Goal: Navigation & Orientation: Understand site structure

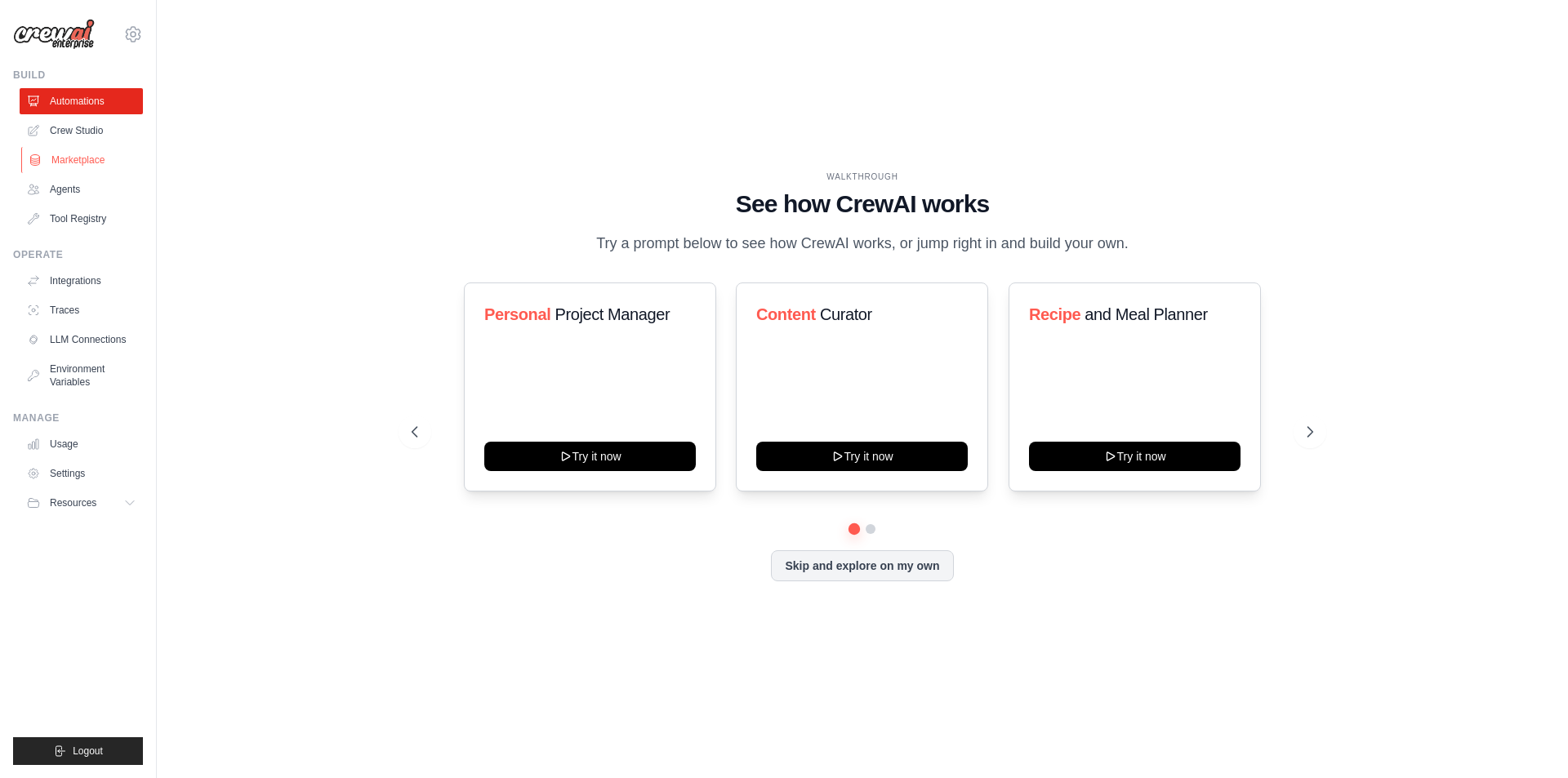
click at [106, 153] on link "Marketplace" at bounding box center [82, 160] width 123 height 26
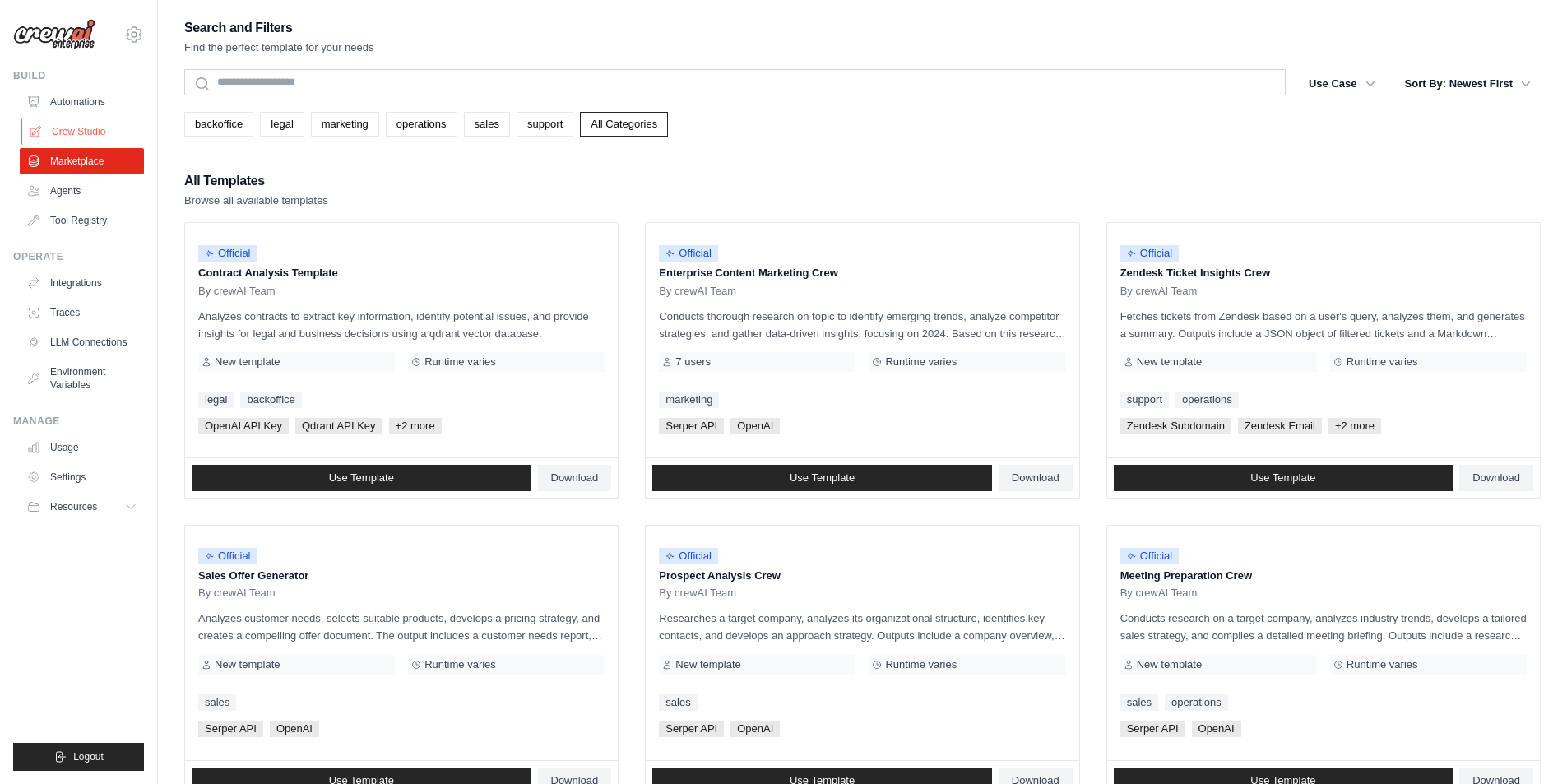
click at [109, 133] on link "Crew Studio" at bounding box center [83, 131] width 124 height 26
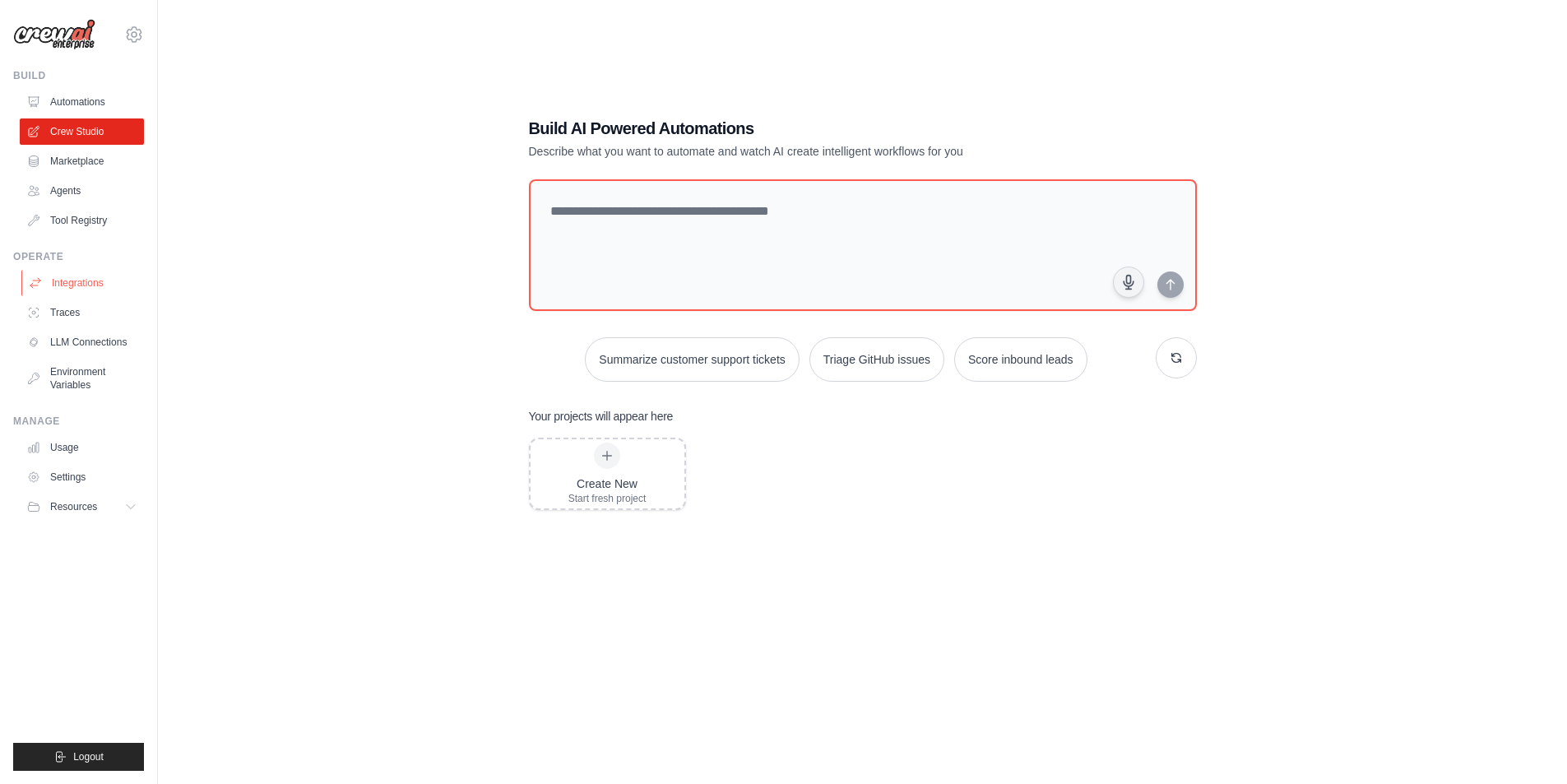
click at [76, 288] on link "Integrations" at bounding box center [83, 283] width 124 height 26
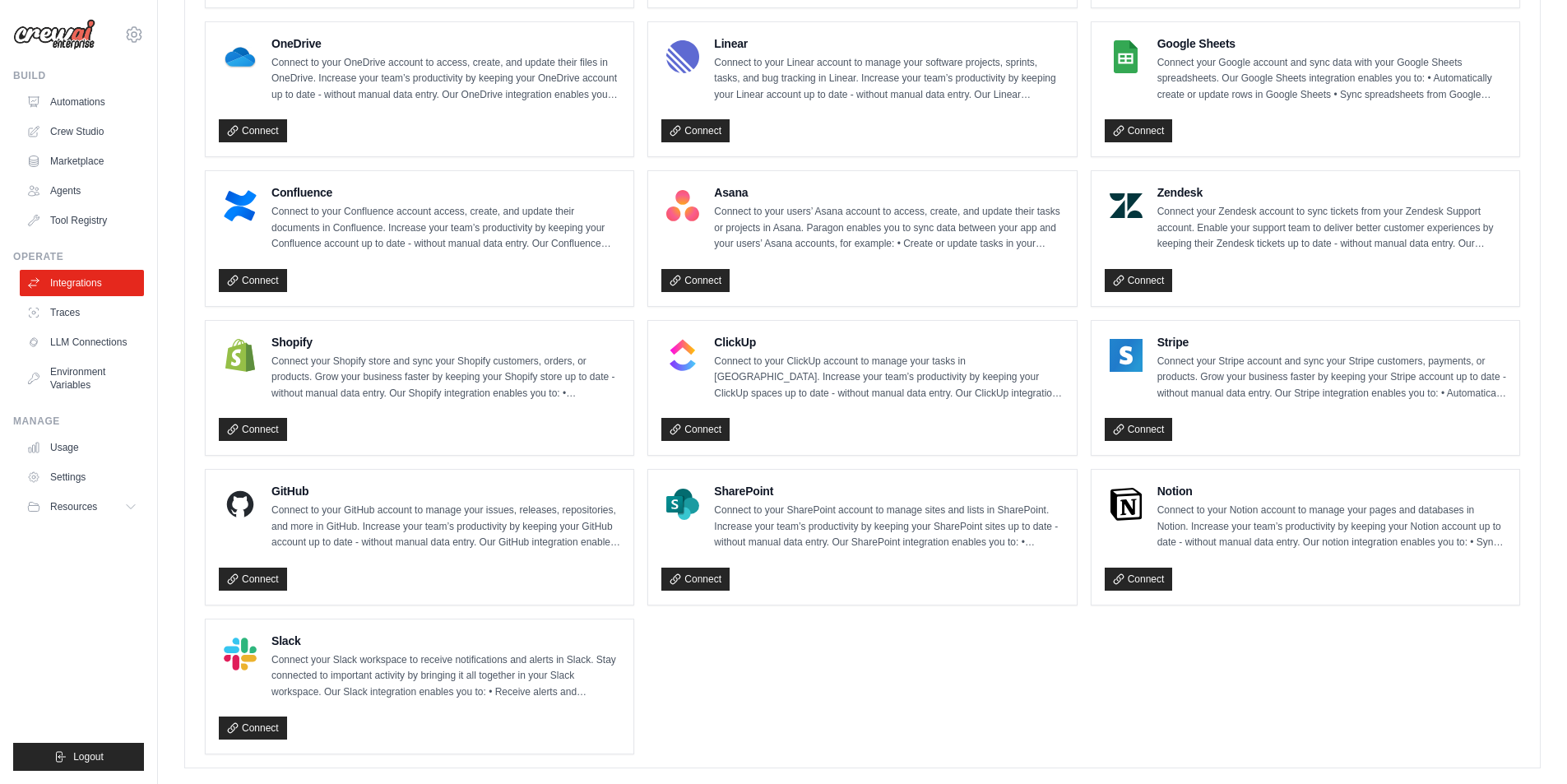
scroll to position [943, 0]
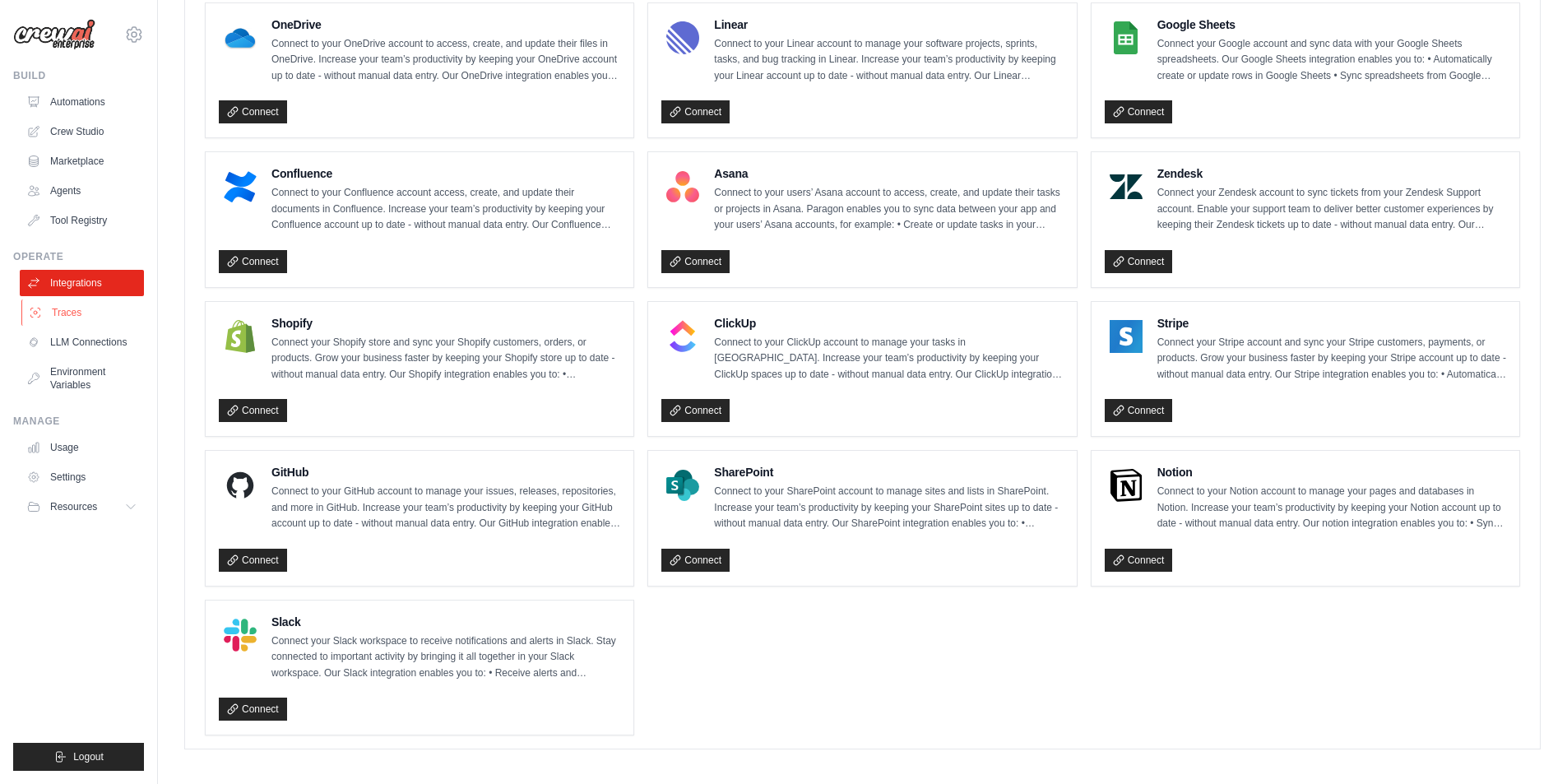
click at [86, 306] on link "Traces" at bounding box center [83, 312] width 124 height 26
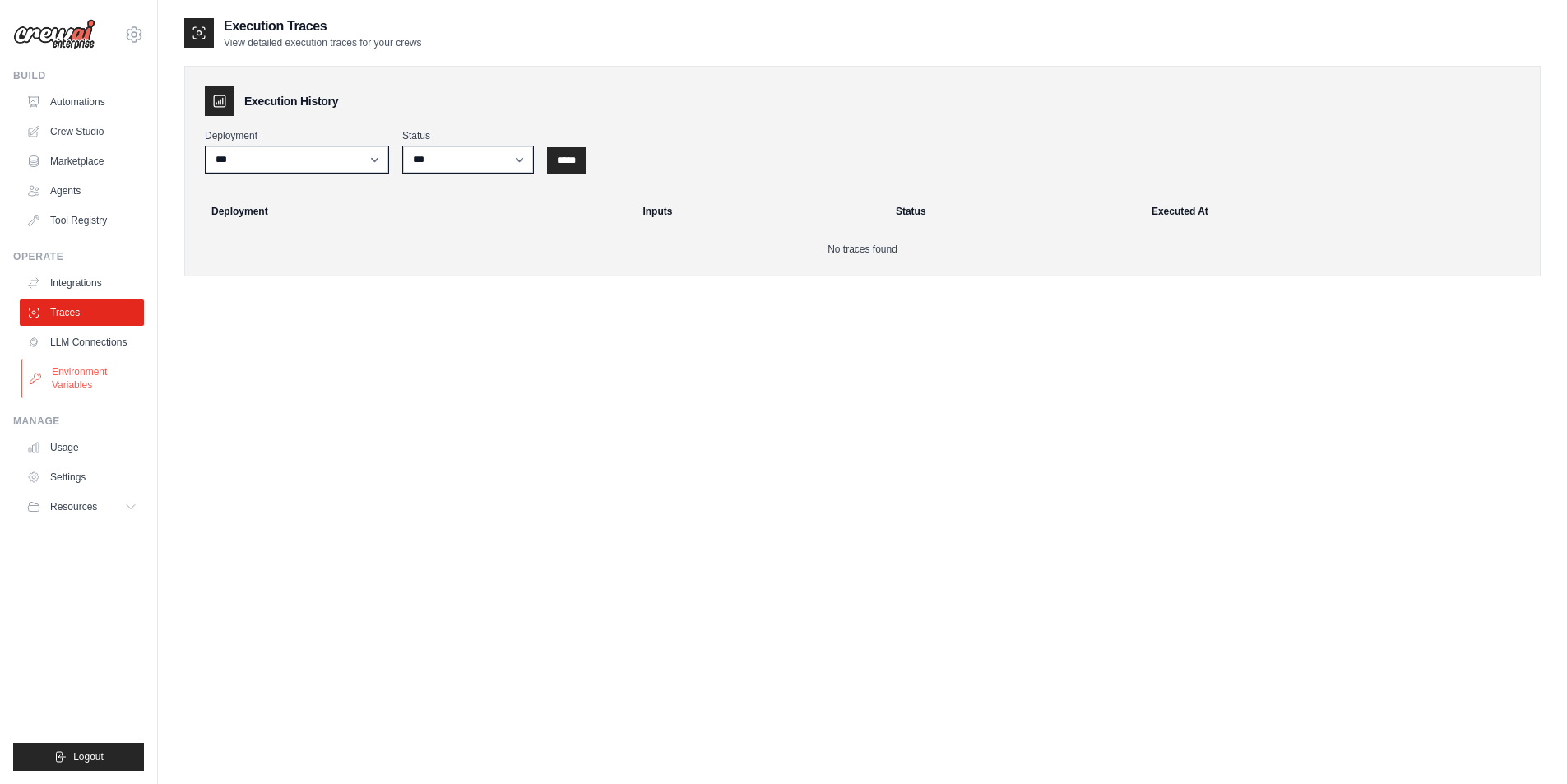
click at [76, 372] on link "Environment Variables" at bounding box center [83, 378] width 124 height 39
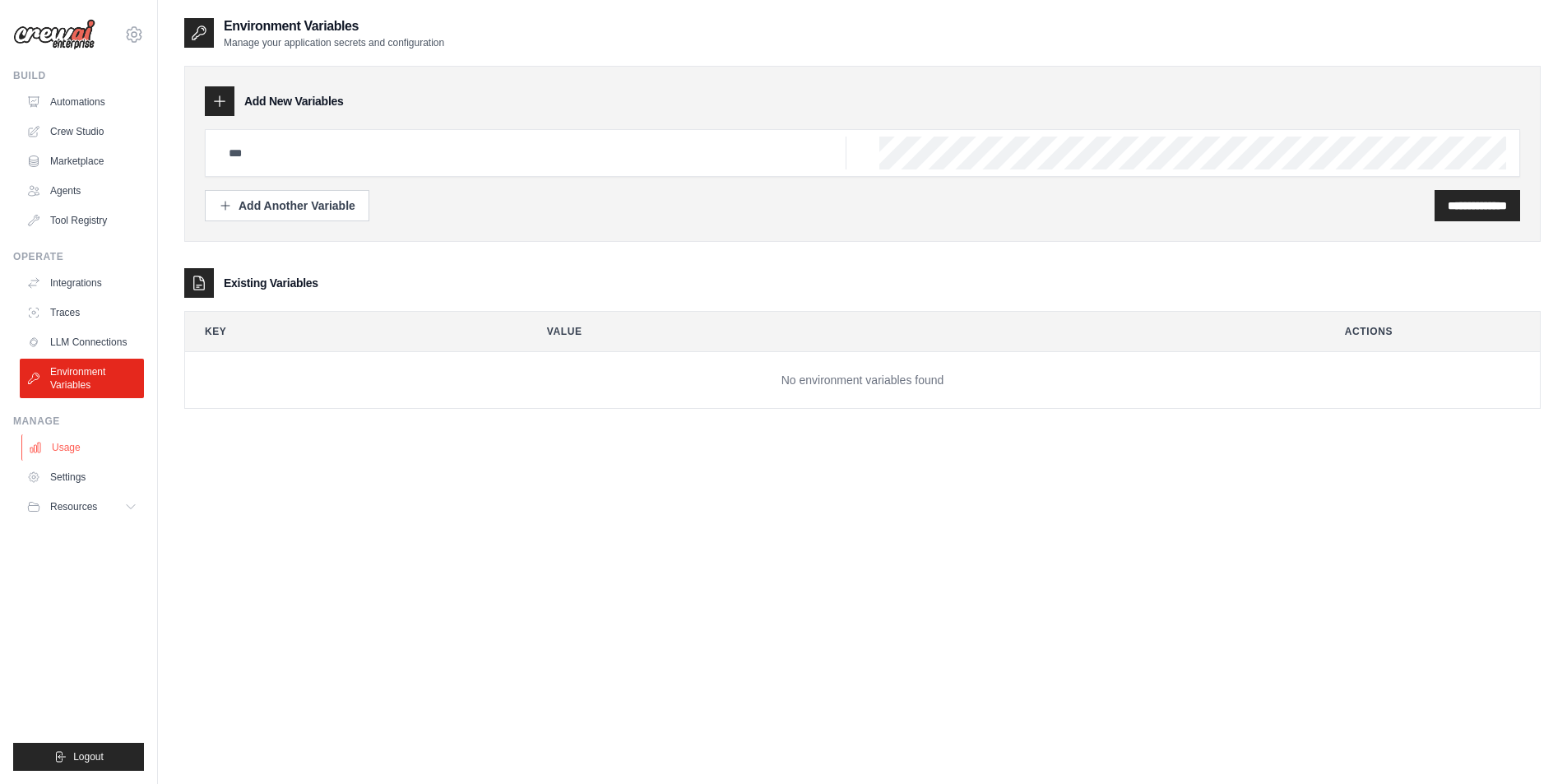
click at [78, 439] on link "Usage" at bounding box center [83, 447] width 124 height 26
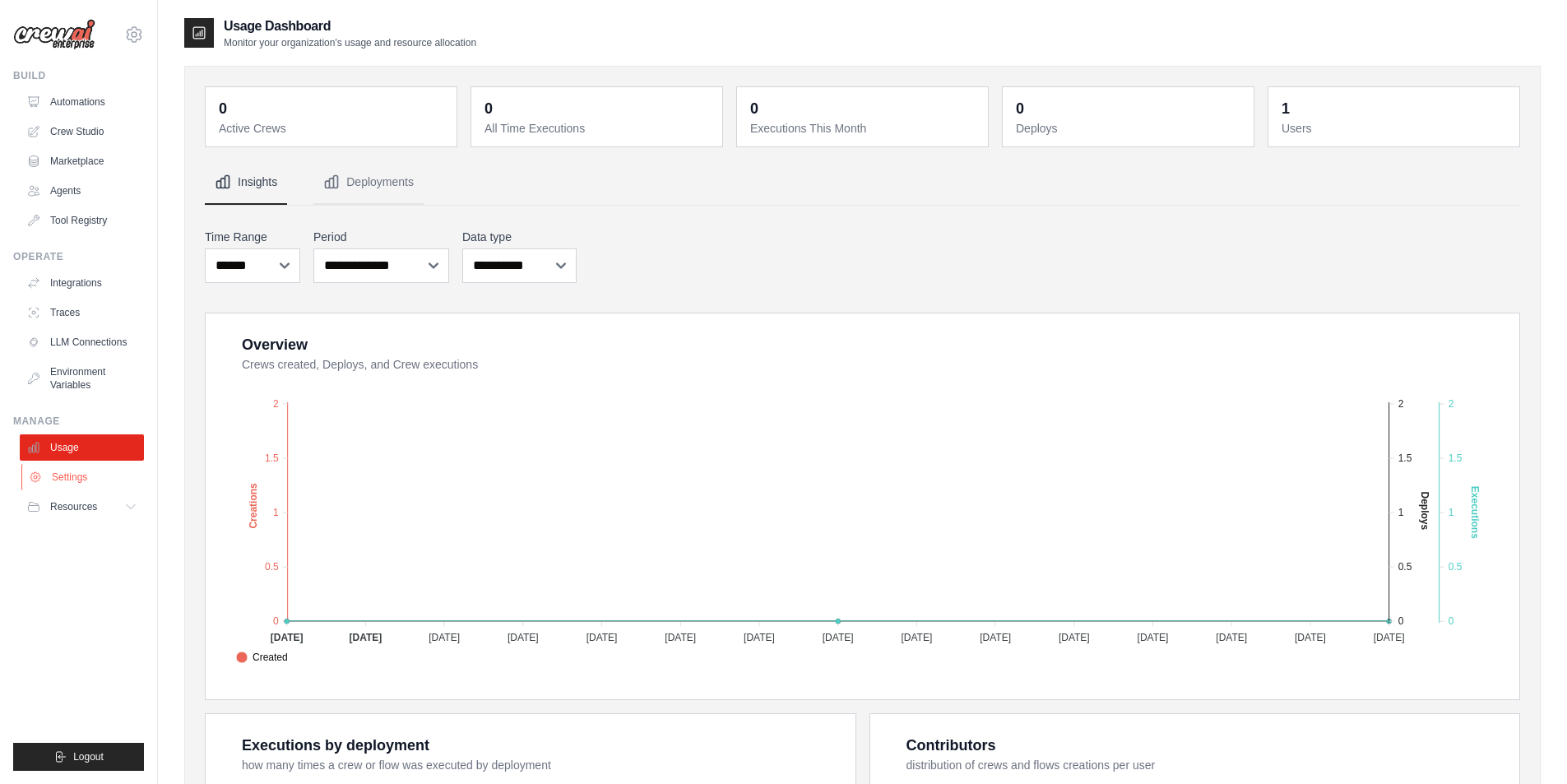
click at [76, 479] on link "Settings" at bounding box center [83, 477] width 124 height 26
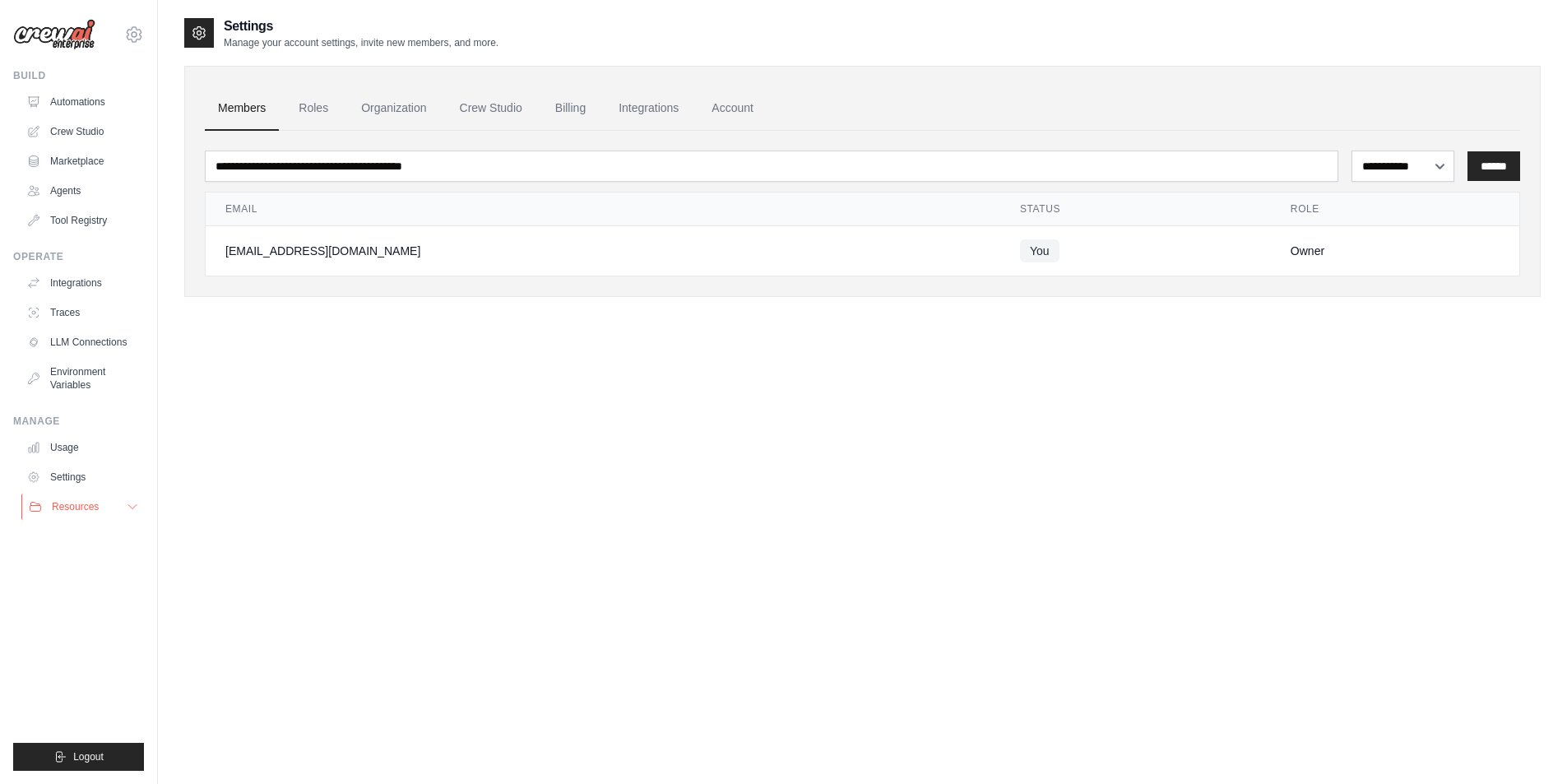
click at [143, 503] on button "Resources" at bounding box center [83, 507] width 124 height 26
click at [95, 558] on link "GitHub" at bounding box center [89, 561] width 115 height 23
click at [78, 98] on link "Automations" at bounding box center [83, 101] width 124 height 26
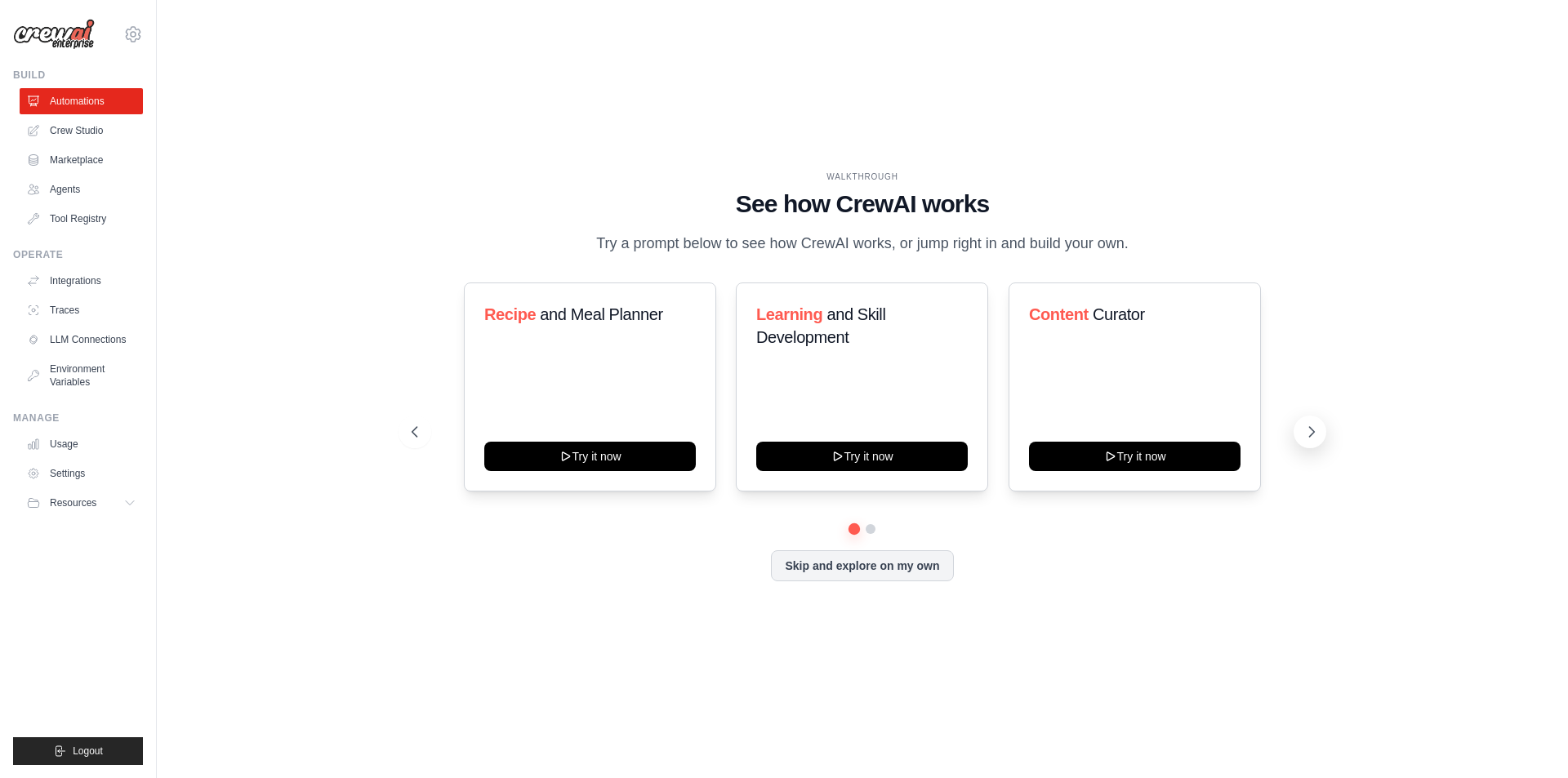
click at [1310, 440] on icon at bounding box center [1311, 432] width 17 height 17
